Goal: Information Seeking & Learning: Learn about a topic

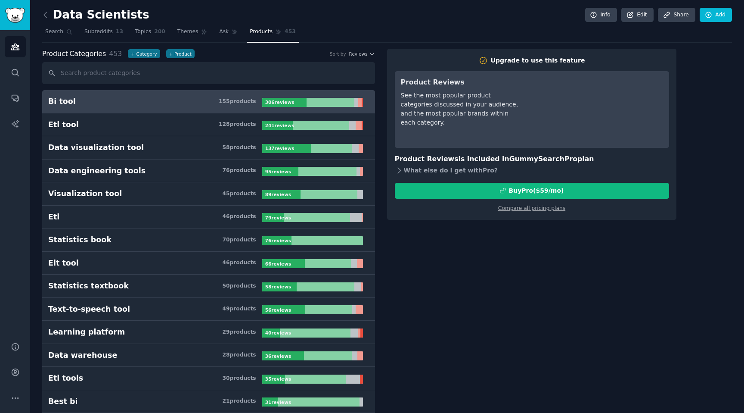
click at [396, 171] on icon at bounding box center [399, 170] width 9 height 9
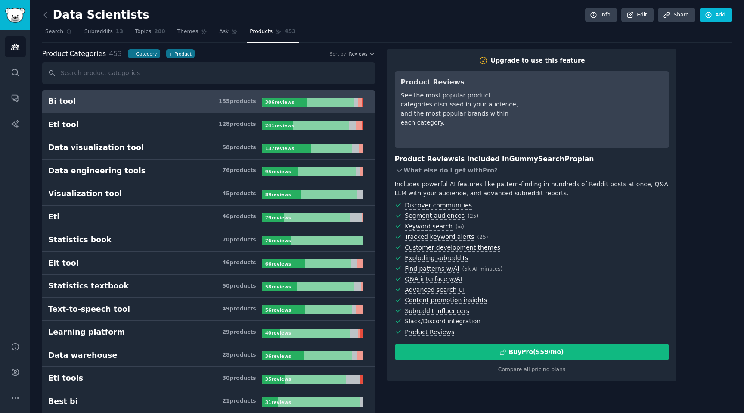
click at [396, 171] on icon at bounding box center [399, 170] width 9 height 9
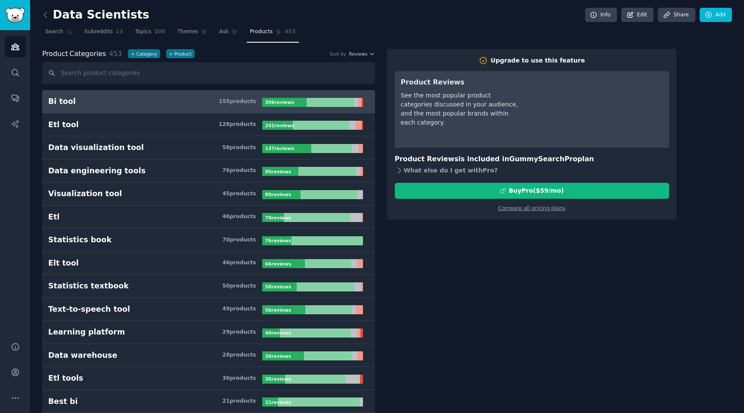
click at [396, 171] on icon at bounding box center [399, 170] width 9 height 9
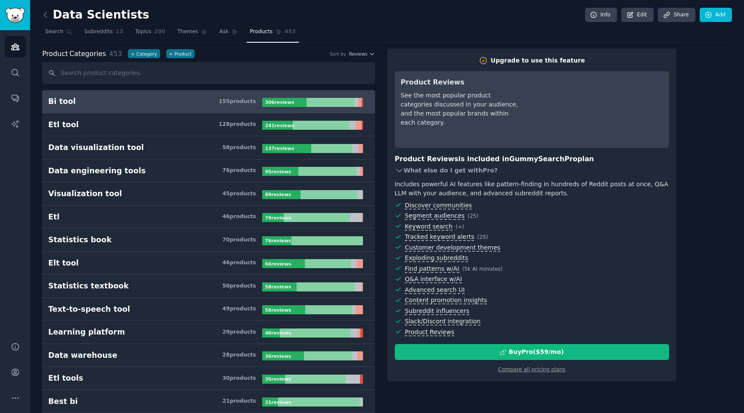
click at [396, 171] on icon at bounding box center [399, 170] width 9 height 9
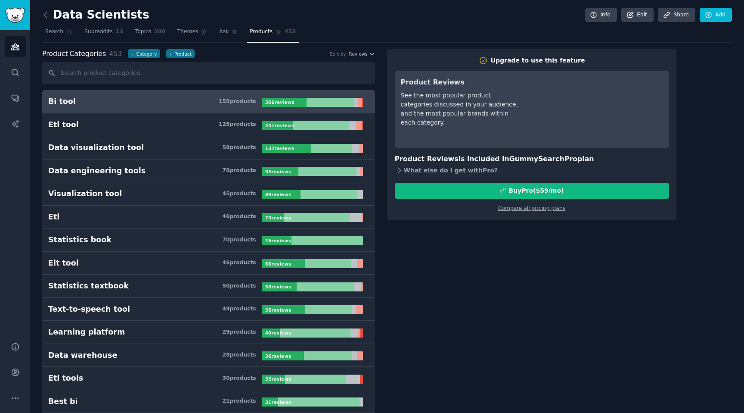
click at [396, 171] on icon at bounding box center [399, 170] width 9 height 9
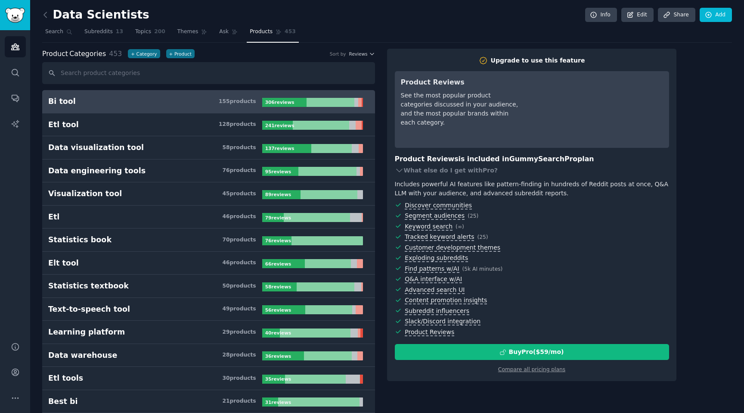
click at [395, 180] on div "Includes powerful AI features like pattern-finding in hundreds of Reddit posts …" at bounding box center [532, 189] width 274 height 18
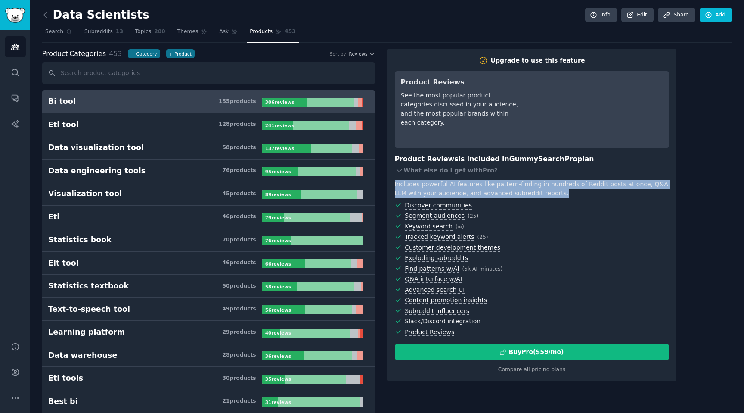
click at [395, 180] on div "Includes powerful AI features like pattern-finding in hundreds of Reddit posts …" at bounding box center [532, 189] width 274 height 18
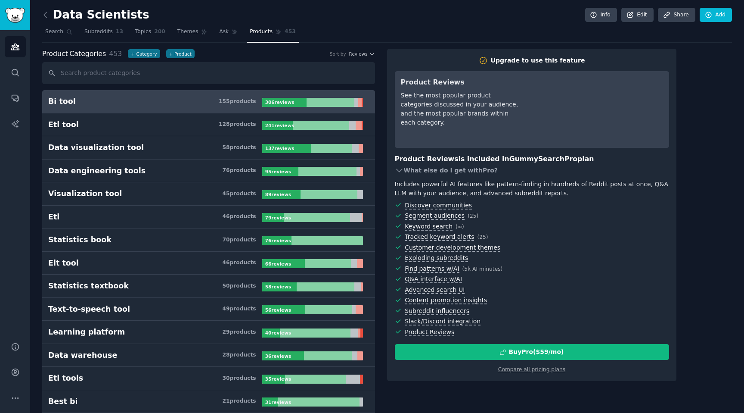
click at [396, 173] on icon at bounding box center [399, 170] width 9 height 9
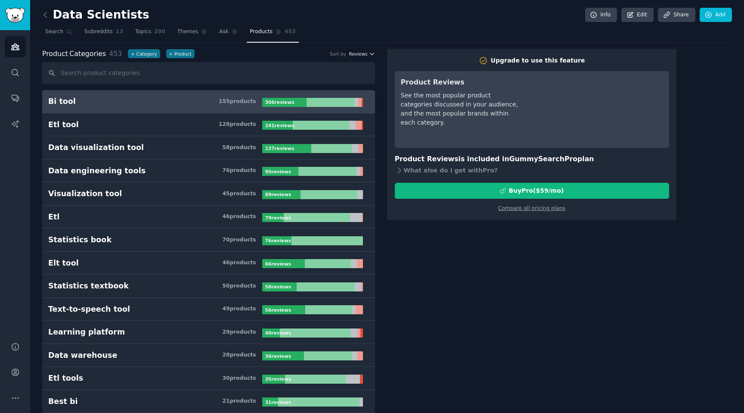
click at [360, 56] on span "Reviews" at bounding box center [358, 54] width 19 height 6
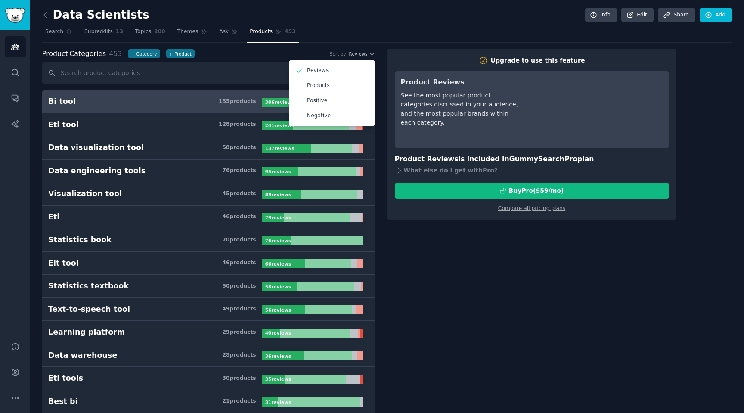
click at [391, 30] on nav "Search Subreddits 13 Topics 200 Themes Ask Products 453" at bounding box center [387, 34] width 690 height 18
